Goal: Task Accomplishment & Management: Use online tool/utility

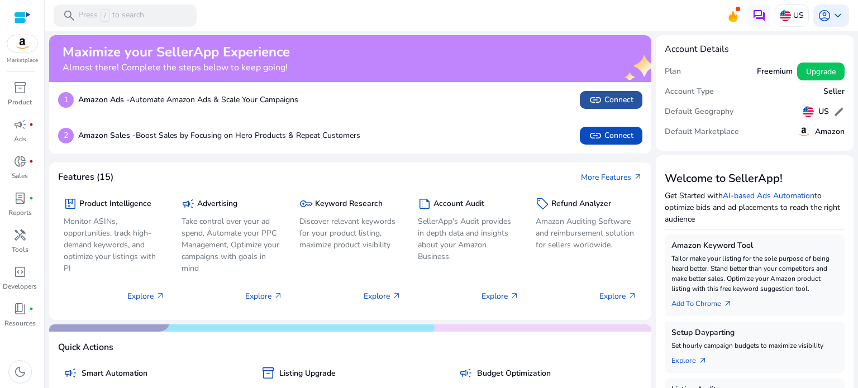
click at [610, 94] on span "link Connect" at bounding box center [610, 99] width 45 height 13
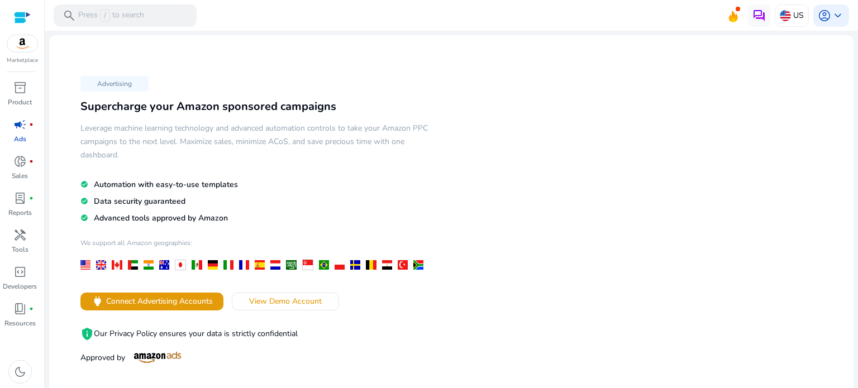
click at [23, 53] on div "Marketplace" at bounding box center [22, 32] width 44 height 65
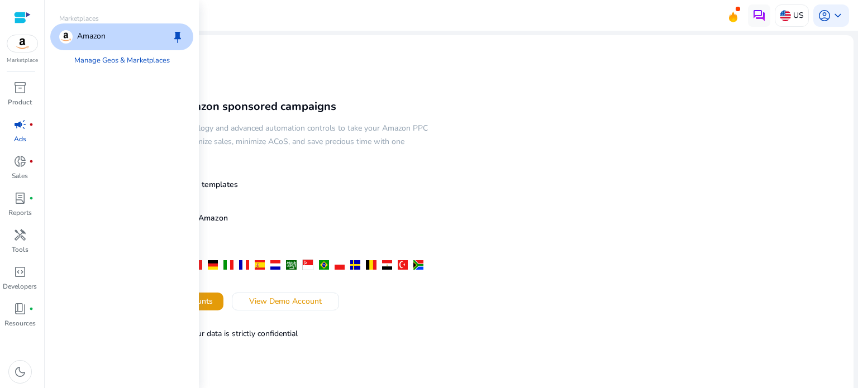
click at [21, 47] on img at bounding box center [22, 43] width 30 height 17
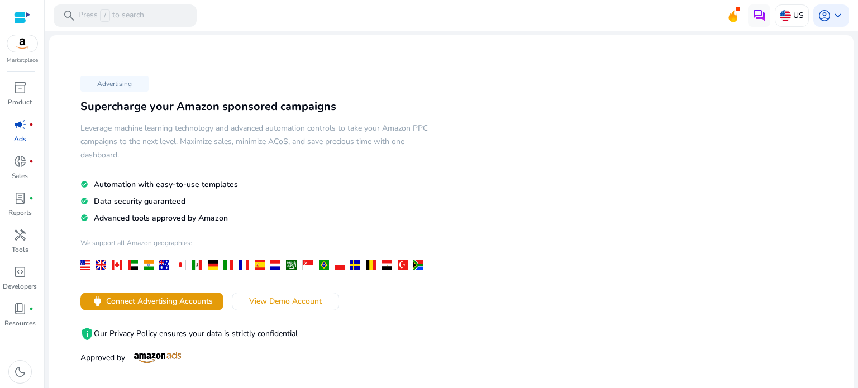
click at [22, 19] on div at bounding box center [22, 17] width 17 height 13
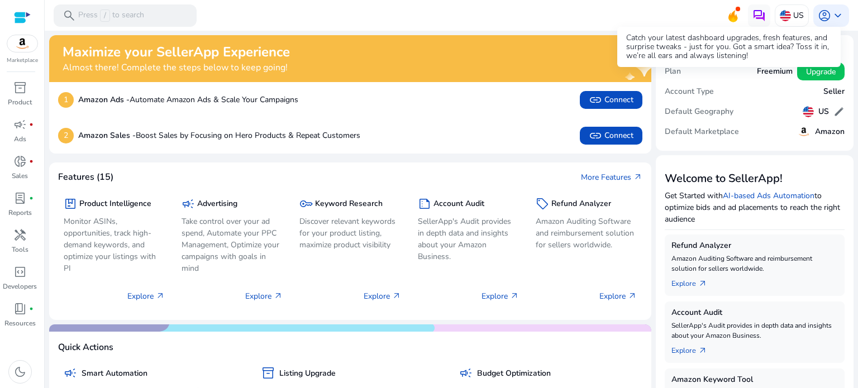
click at [730, 15] on icon at bounding box center [732, 15] width 17 height 16
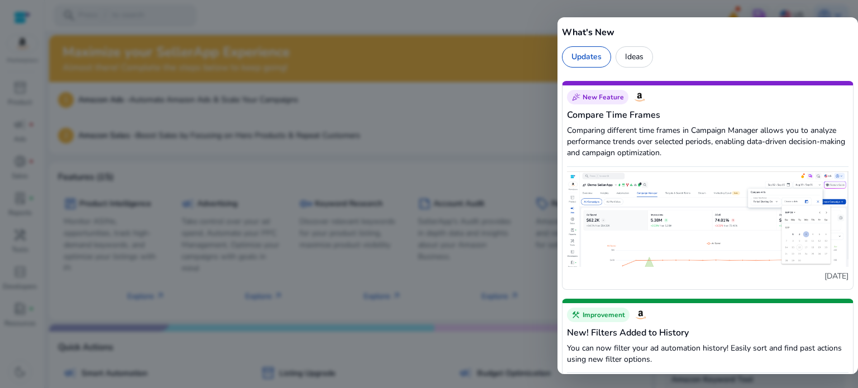
click at [628, 58] on div "Ideas" at bounding box center [633, 56] width 37 height 21
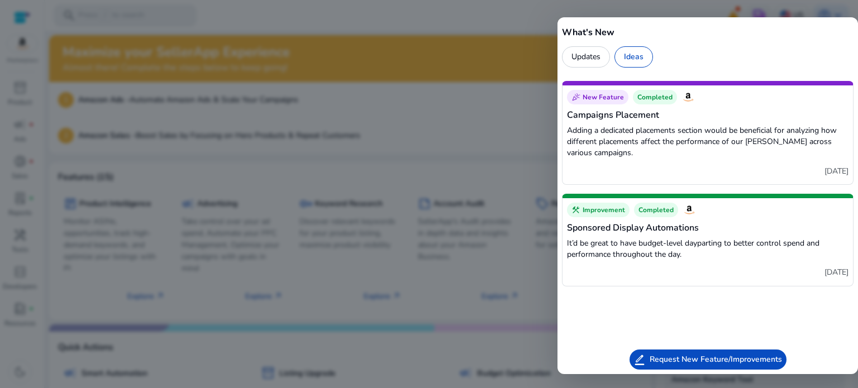
click at [511, 104] on div at bounding box center [429, 194] width 858 height 388
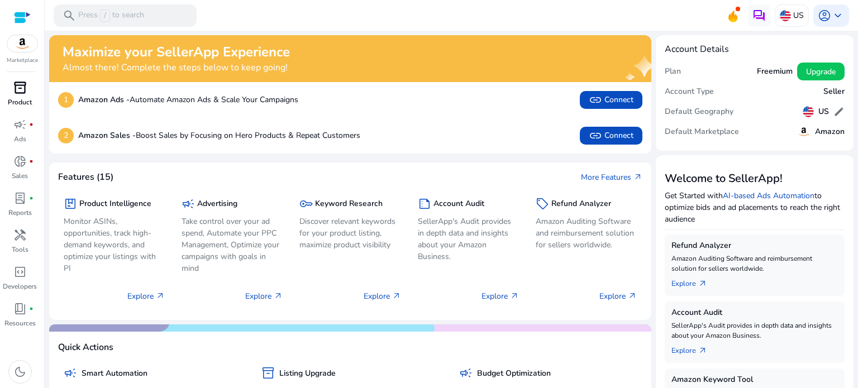
click at [20, 88] on span "inventory_2" at bounding box center [19, 87] width 13 height 13
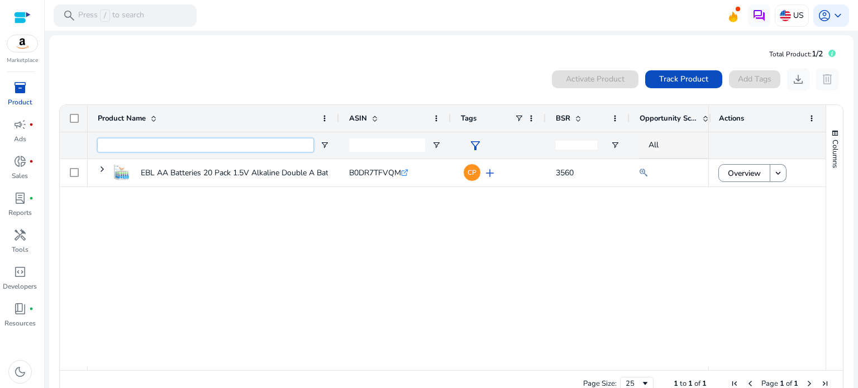
click at [191, 150] on input "Product Name Filter Input" at bounding box center [205, 144] width 215 height 13
paste input "**********"
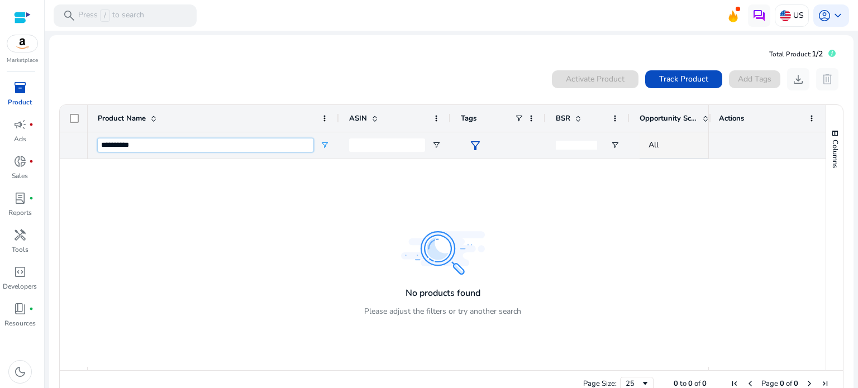
type input "**********"
drag, startPoint x: 368, startPoint y: 137, endPoint x: 369, endPoint y: 145, distance: 7.3
click at [369, 145] on div at bounding box center [387, 145] width 76 height 26
click at [369, 145] on input "ASIN Filter Input" at bounding box center [387, 144] width 76 height 13
paste input "**********"
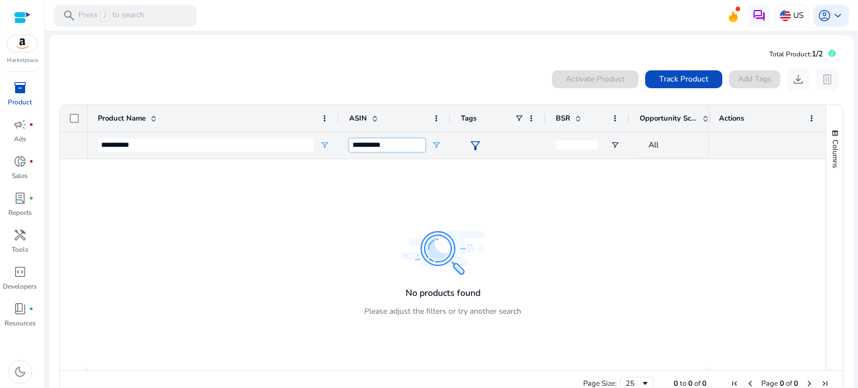
type input "**********"
click at [261, 143] on input "**********" at bounding box center [205, 144] width 215 height 13
paste input "**********"
type input "**********"
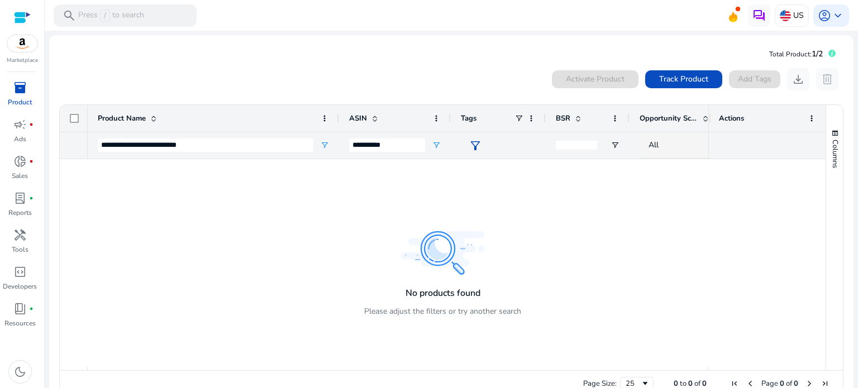
click at [578, 146] on input "number" at bounding box center [575, 145] width 41 height 9
paste input "****"
type input "****"
click at [683, 78] on span "Track Product" at bounding box center [683, 79] width 49 height 12
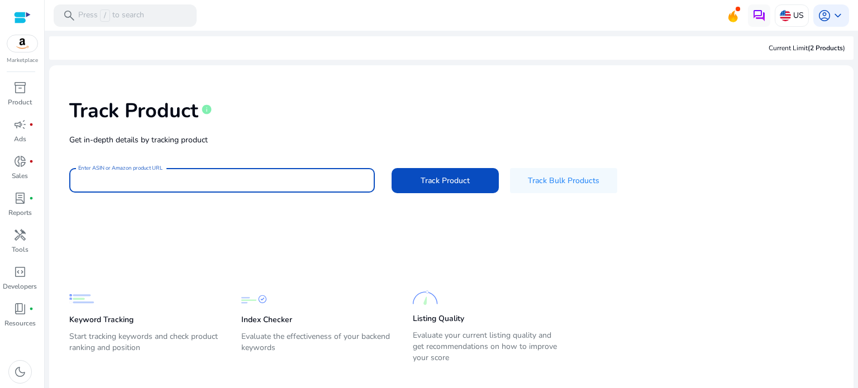
click at [178, 179] on input "Enter ASIN or Amazon product URL" at bounding box center [222, 180] width 288 height 12
paste input "**********"
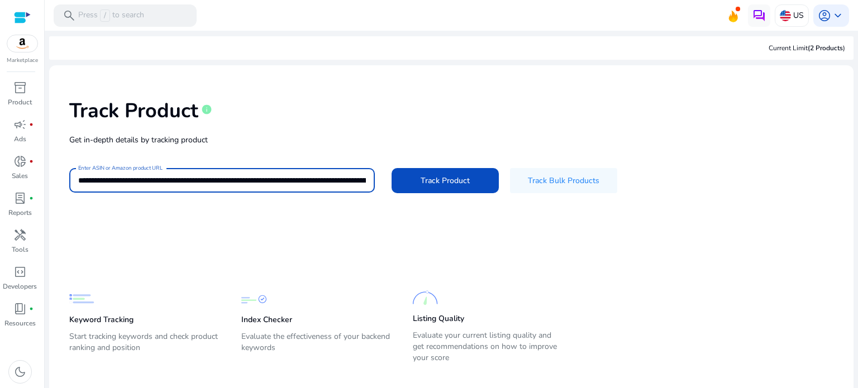
scroll to position [0, 1181]
type input "**********"
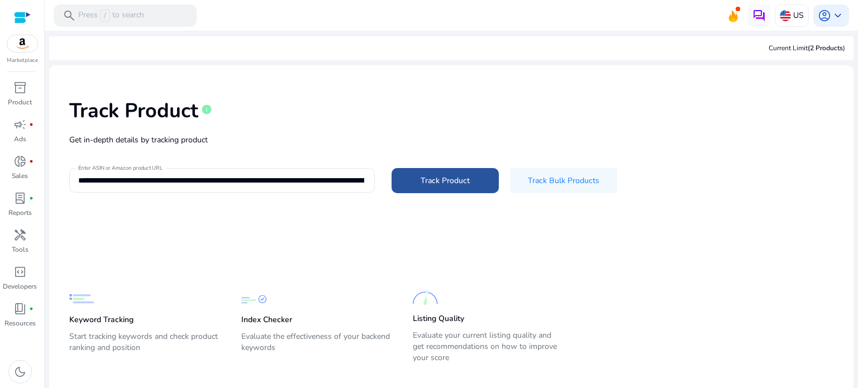
click at [430, 182] on span "Track Product" at bounding box center [444, 181] width 49 height 12
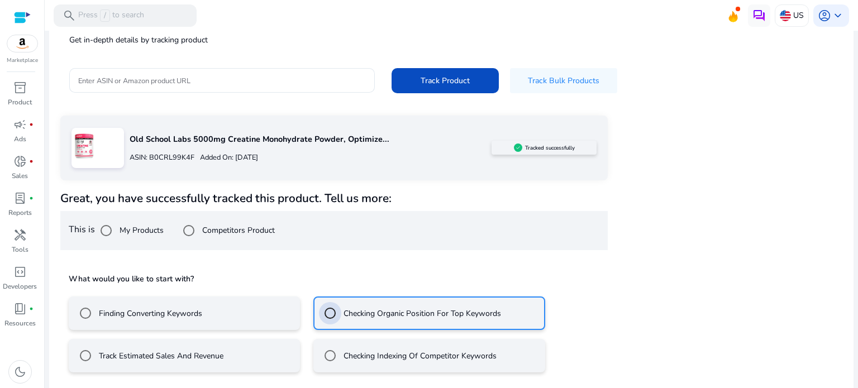
scroll to position [150, 0]
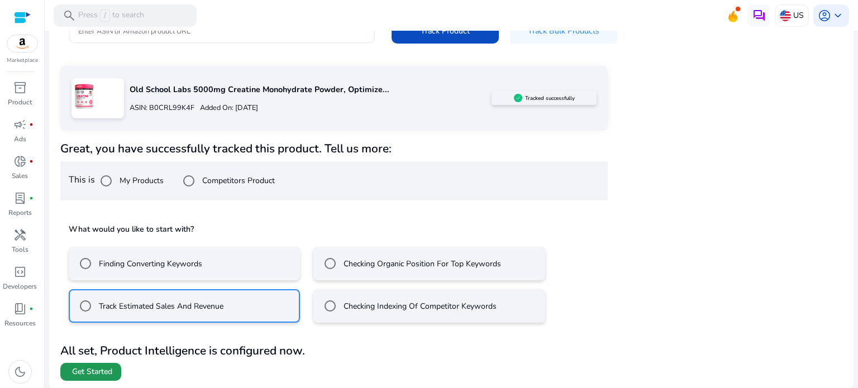
click at [95, 373] on span "Get Started" at bounding box center [92, 371] width 40 height 11
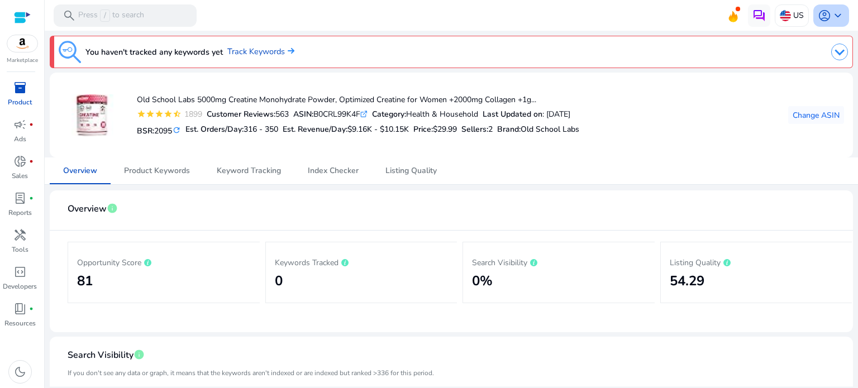
click at [835, 9] on span "keyboard_arrow_down" at bounding box center [837, 15] width 13 height 13
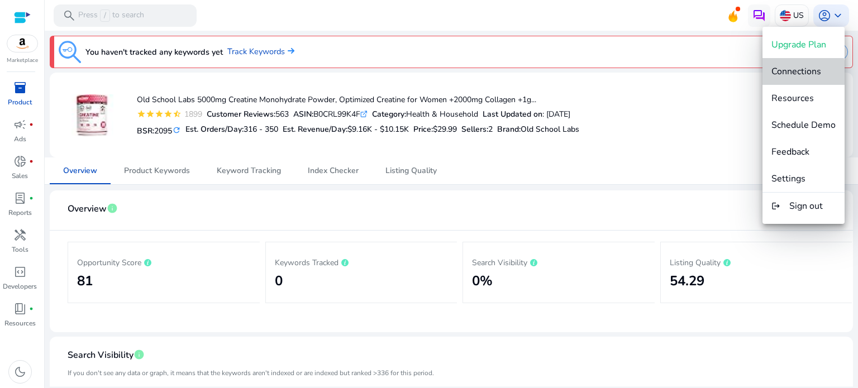
click at [801, 76] on span "Connections" at bounding box center [796, 71] width 50 height 12
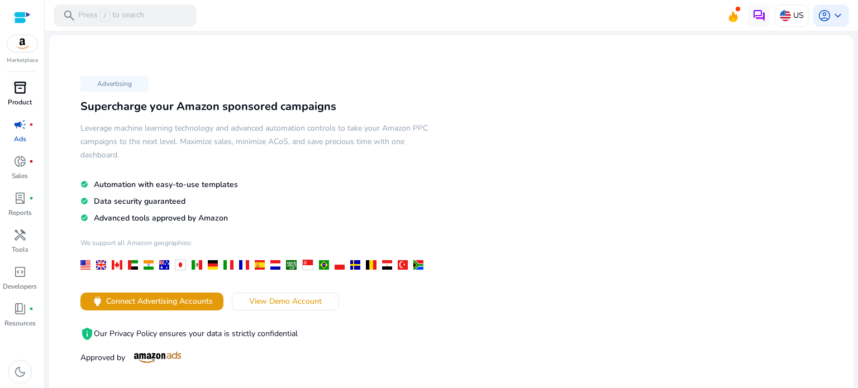
click at [20, 98] on p "Product" at bounding box center [20, 102] width 24 height 10
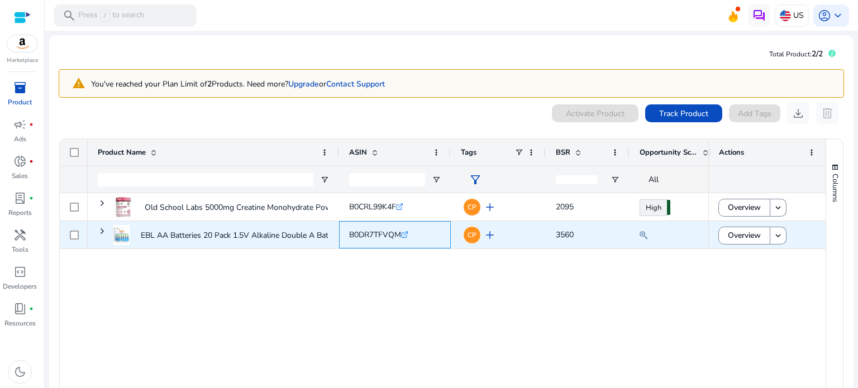
click at [403, 233] on icon ".st0{fill:#2c8af8}" at bounding box center [404, 234] width 7 height 7
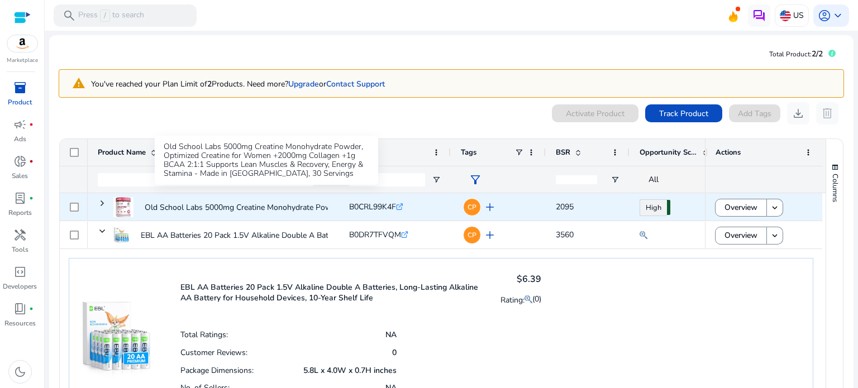
click at [289, 205] on p "Old School Labs 5000mg Creatine Monohydrate Powder, Optimized..." at bounding box center [266, 207] width 242 height 23
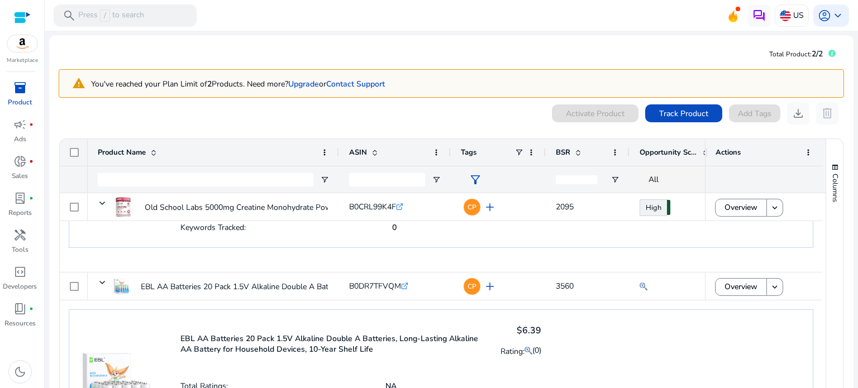
scroll to position [151, 0]
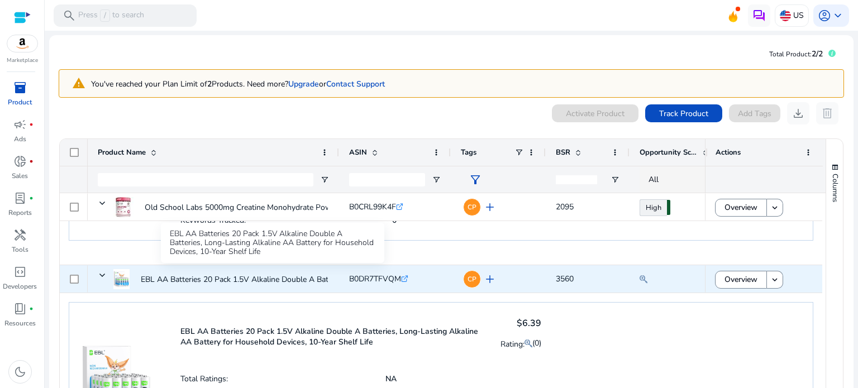
click at [288, 285] on p "EBL AA Batteries 20 Pack 1.5V Alkaline Double A Batteries, Long-Lasting..." at bounding box center [272, 279] width 262 height 23
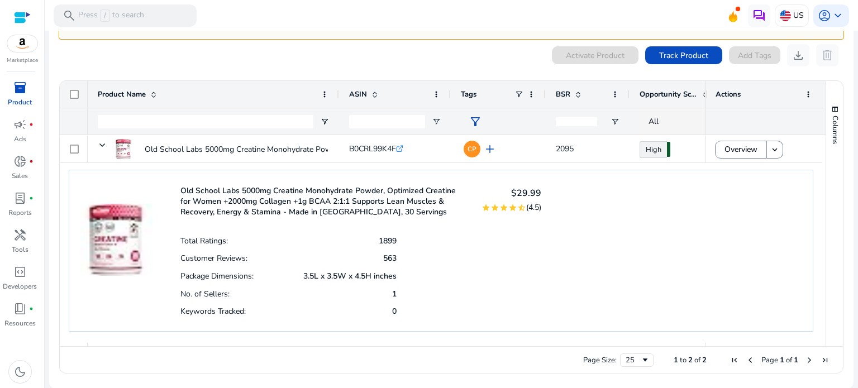
scroll to position [0, 0]
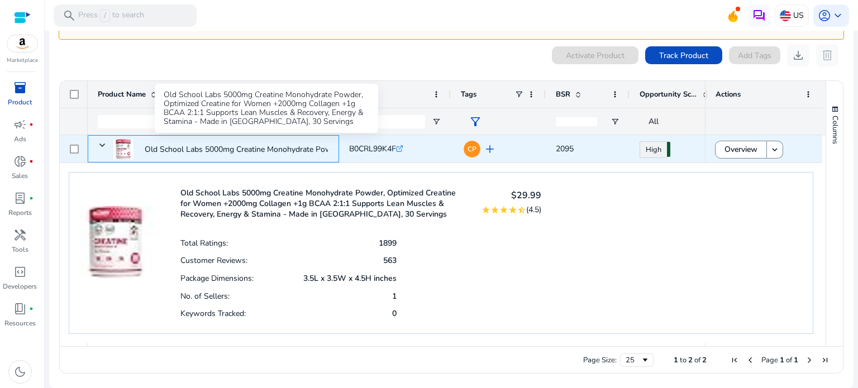
click at [237, 148] on p "Old School Labs 5000mg Creatine Monohydrate Powder, Optimized..." at bounding box center [266, 149] width 242 height 23
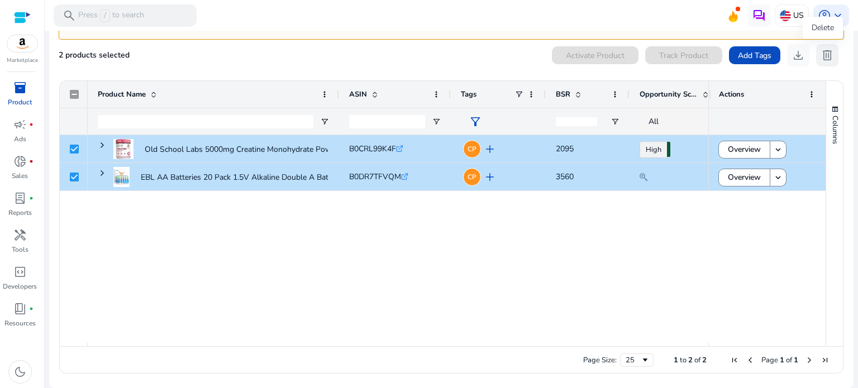
click at [820, 52] on span "delete" at bounding box center [826, 55] width 13 height 13
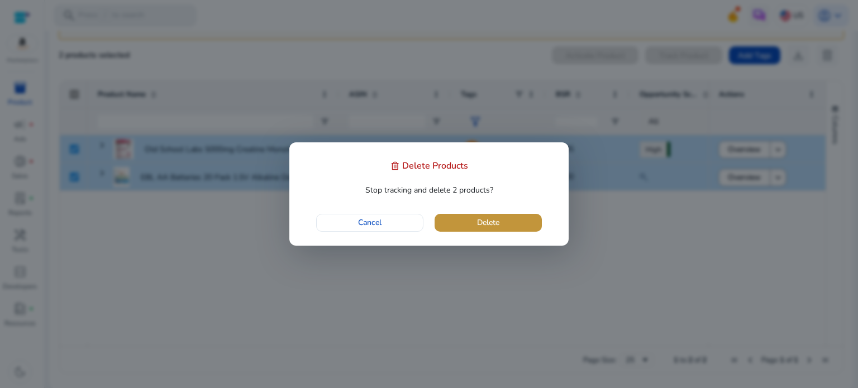
click at [473, 219] on span "button" at bounding box center [487, 222] width 107 height 27
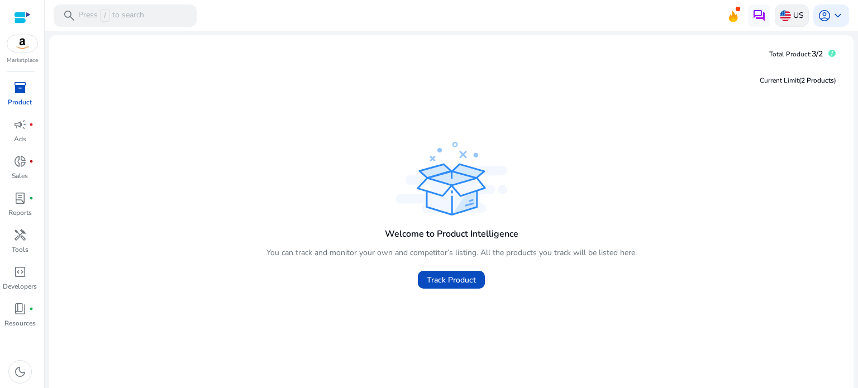
click at [799, 17] on div "US" at bounding box center [791, 15] width 34 height 22
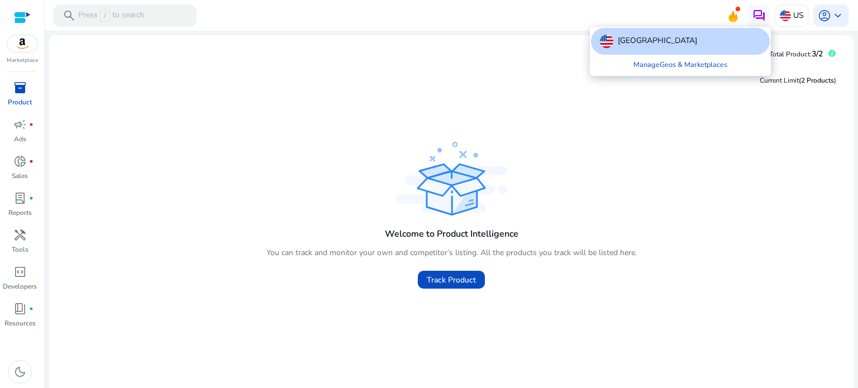
click at [715, 146] on div at bounding box center [429, 194] width 858 height 388
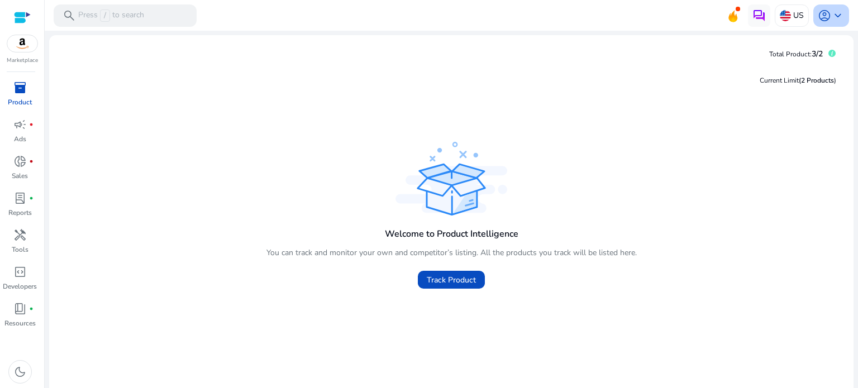
click at [832, 15] on span "keyboard_arrow_down" at bounding box center [837, 15] width 13 height 13
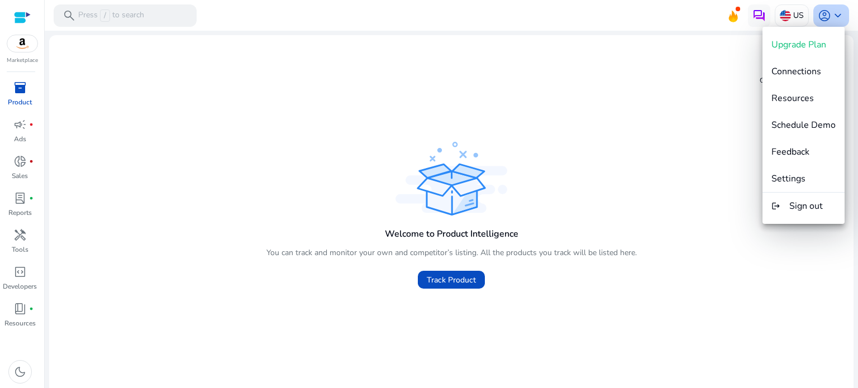
click at [832, 15] on div at bounding box center [429, 194] width 858 height 388
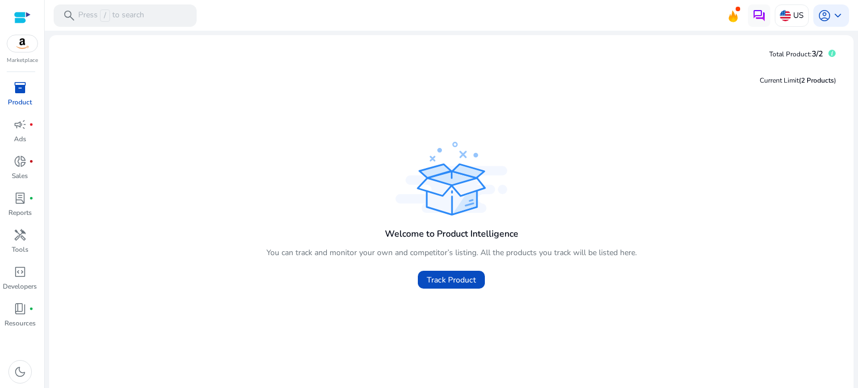
click at [398, 92] on div "Current Limit (2 Products ) Welcome to Product Intelligence You can track and m…" at bounding box center [451, 232] width 786 height 339
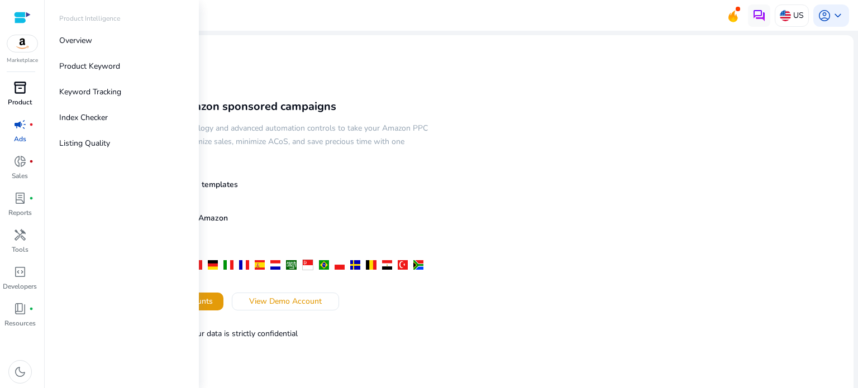
click at [27, 94] on div "inventory_2" at bounding box center [19, 88] width 31 height 18
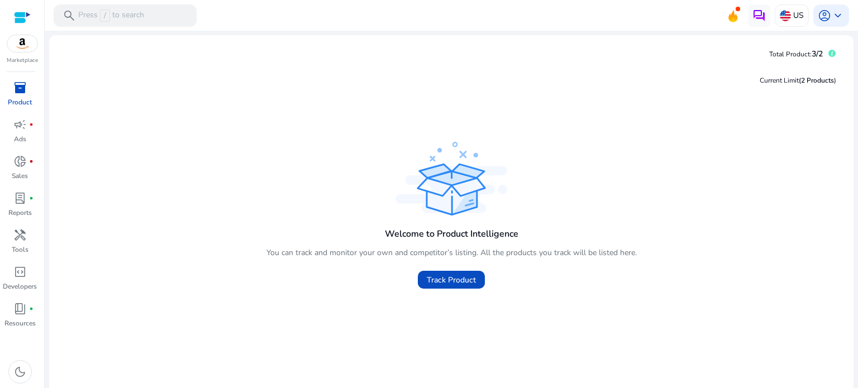
click at [413, 234] on h4 "Welcome to Product Intelligence" at bounding box center [451, 234] width 133 height 11
copy h4 "Welcome to Product Intelligence"
click at [18, 20] on div at bounding box center [22, 17] width 17 height 13
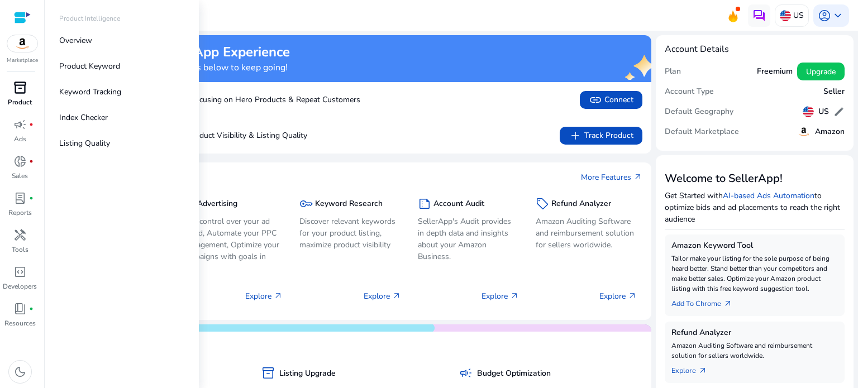
click at [25, 98] on p "Product" at bounding box center [20, 102] width 24 height 10
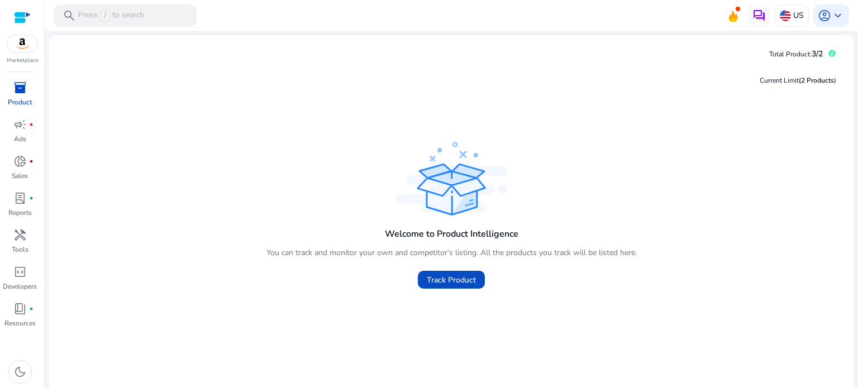
click at [23, 21] on div at bounding box center [22, 17] width 17 height 13
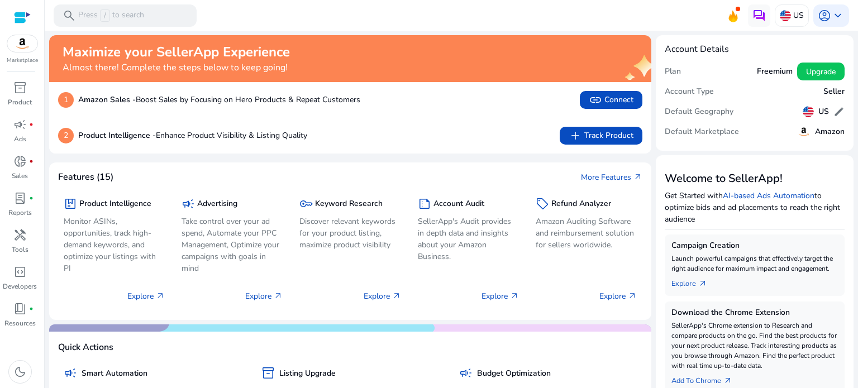
click at [327, 71] on div "Maximize your SellerApp Experience Almost there! Complete the steps below to ke…" at bounding box center [332, 58] width 539 height 29
drag, startPoint x: 327, startPoint y: 71, endPoint x: 207, endPoint y: 80, distance: 120.4
click at [207, 80] on div "Maximize your SellerApp Experience Almost there! Complete the steps below to ke…" at bounding box center [350, 58] width 602 height 47
click at [200, 74] on div at bounding box center [200, 74] width 0 height 0
click at [357, 71] on div "Maximize your SellerApp Experience Almost there! Complete the steps below to ke…" at bounding box center [332, 58] width 539 height 29
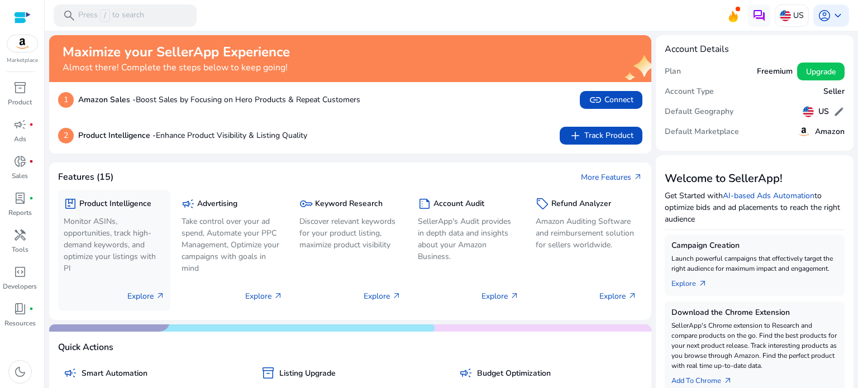
click at [116, 213] on div "package Product Intelligence Monitor ASINs, opportunities, track high-demand ke…" at bounding box center [114, 236] width 101 height 82
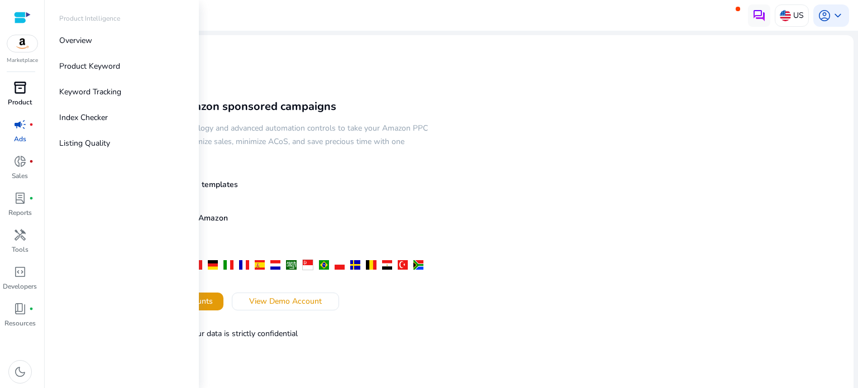
click at [21, 98] on p "Product" at bounding box center [20, 102] width 24 height 10
